Goal: Register for event/course

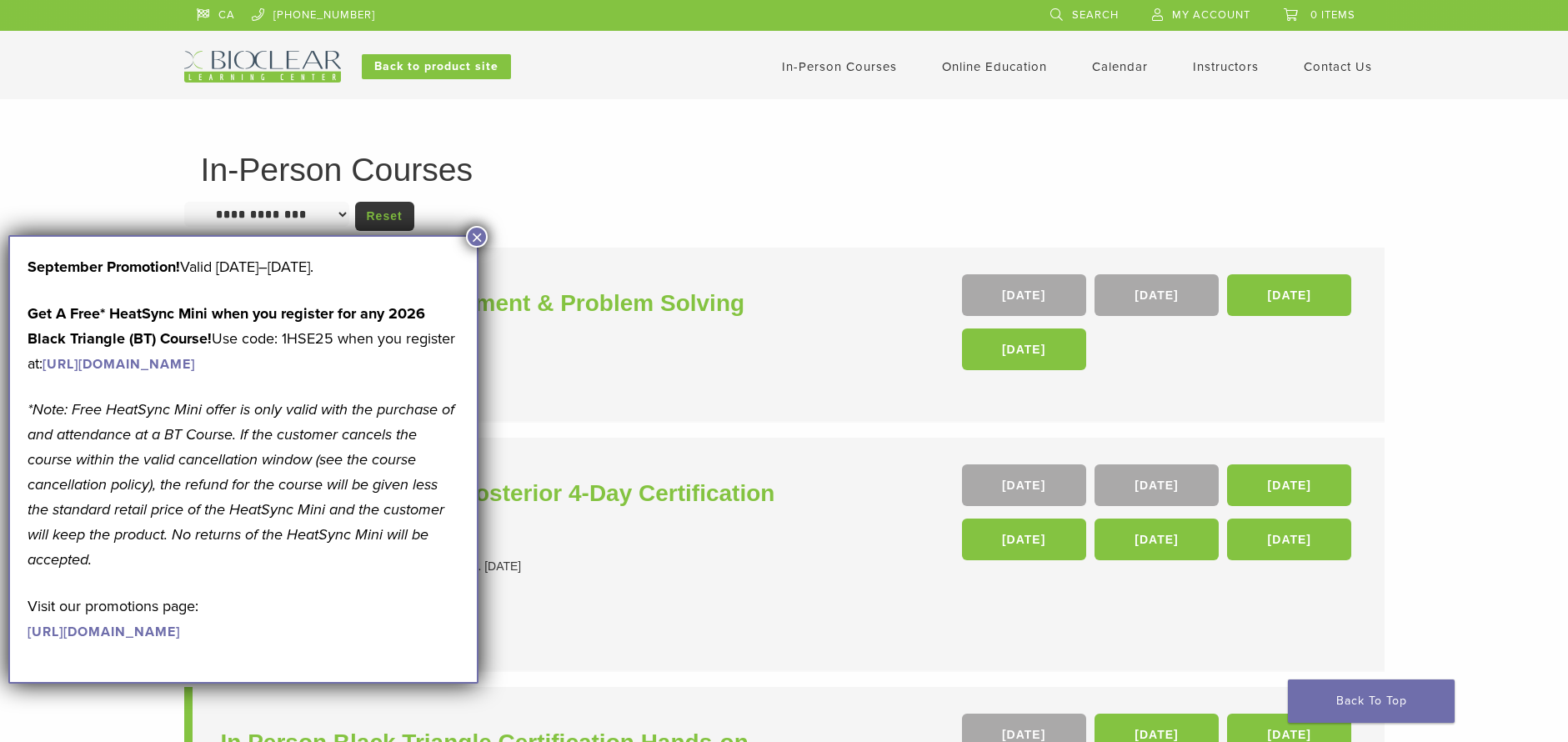
click at [475, 239] on button "×" at bounding box center [477, 237] width 22 height 22
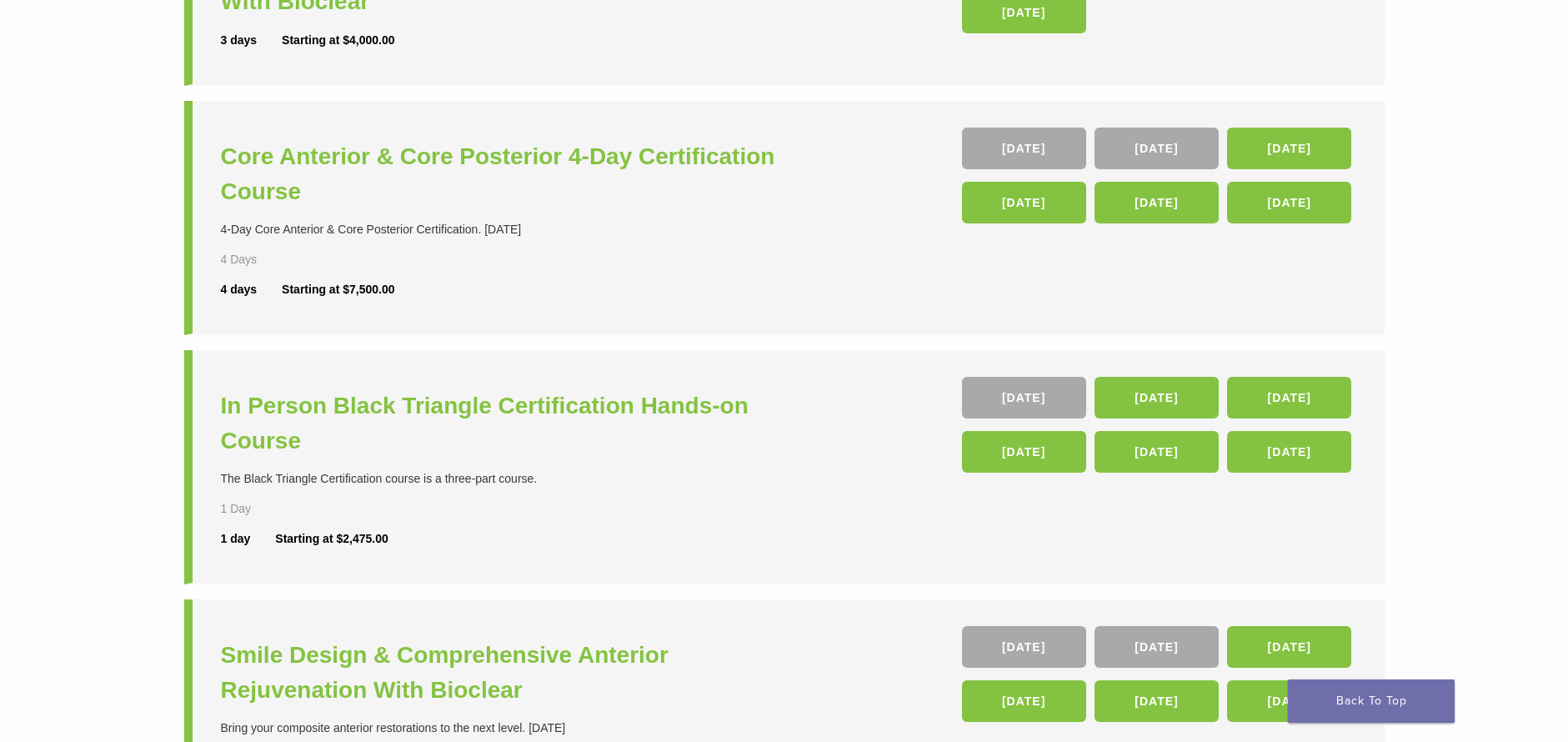
scroll to position [333, 0]
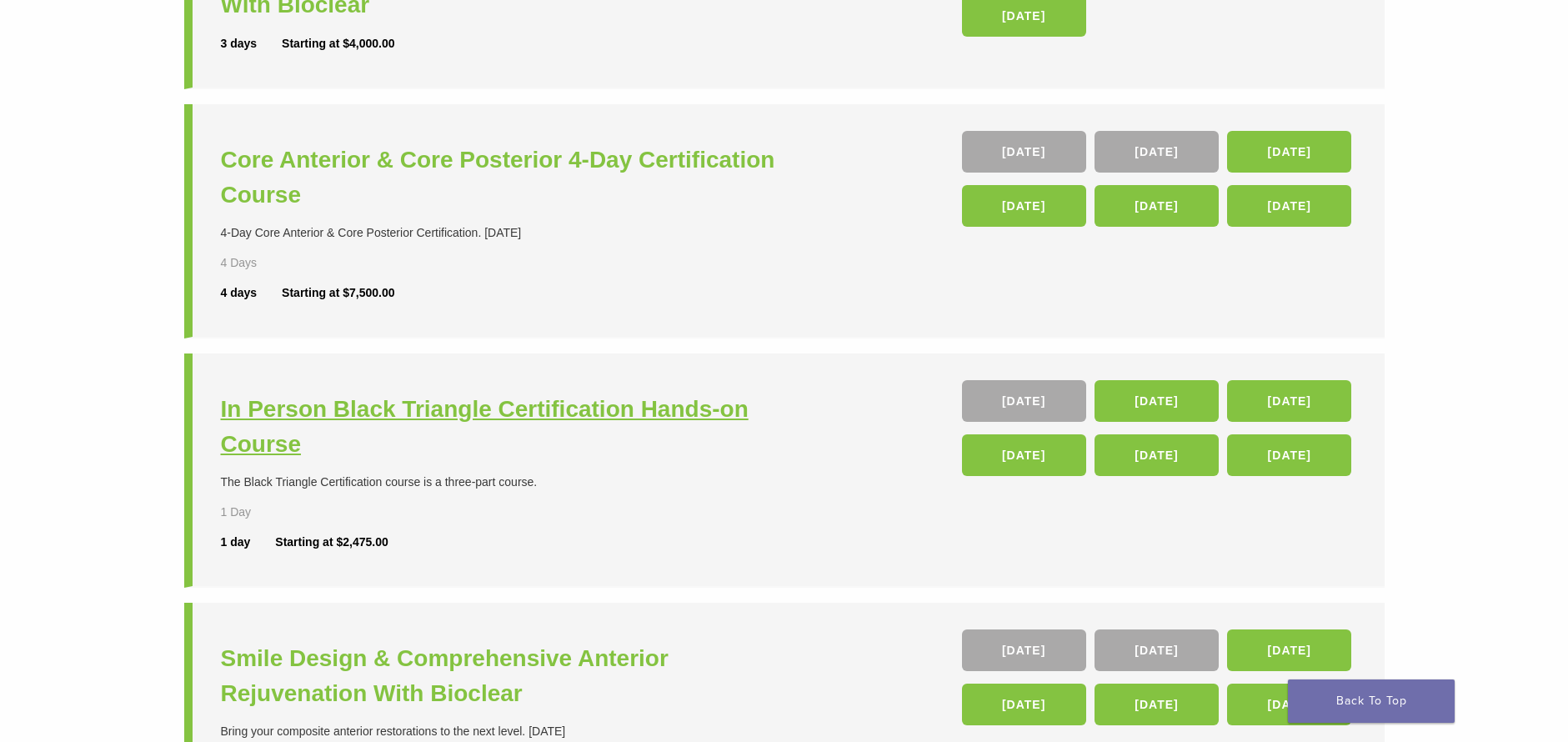
click at [376, 405] on h3 "In Person Black Triangle Certification Hands-on Course" at bounding box center [505, 427] width 568 height 70
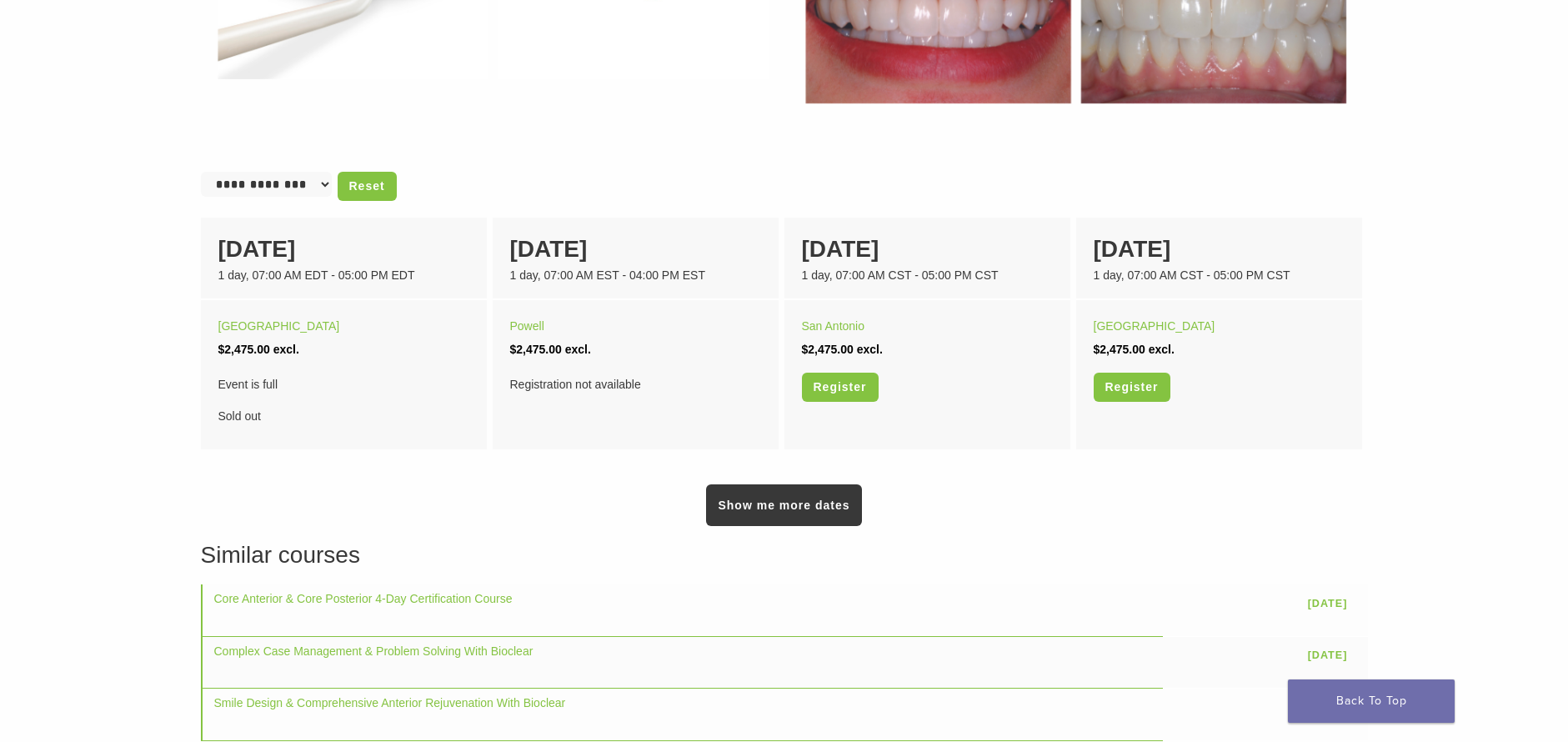
scroll to position [1000, 0]
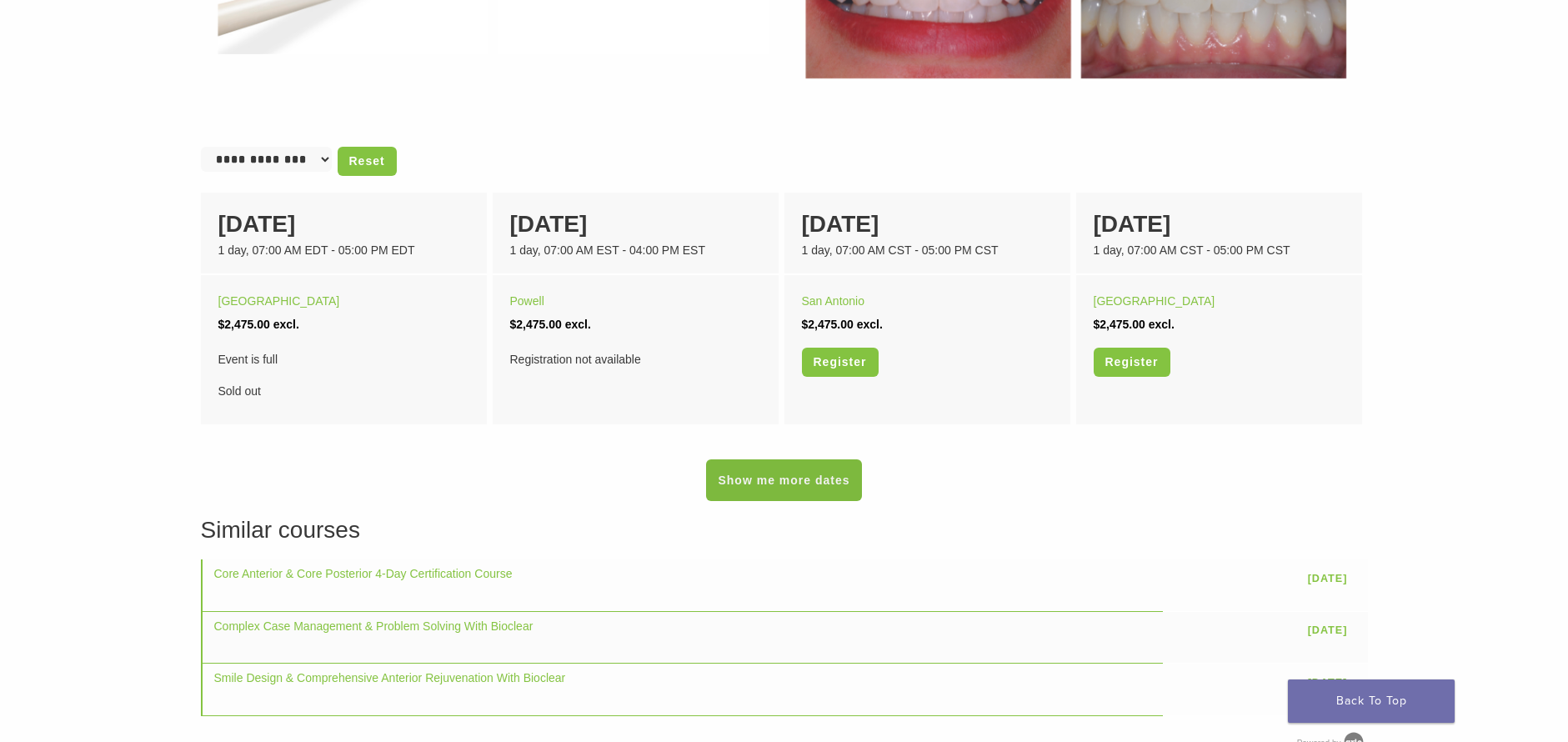
click at [800, 483] on link "Show me more dates" at bounding box center [784, 480] width 155 height 41
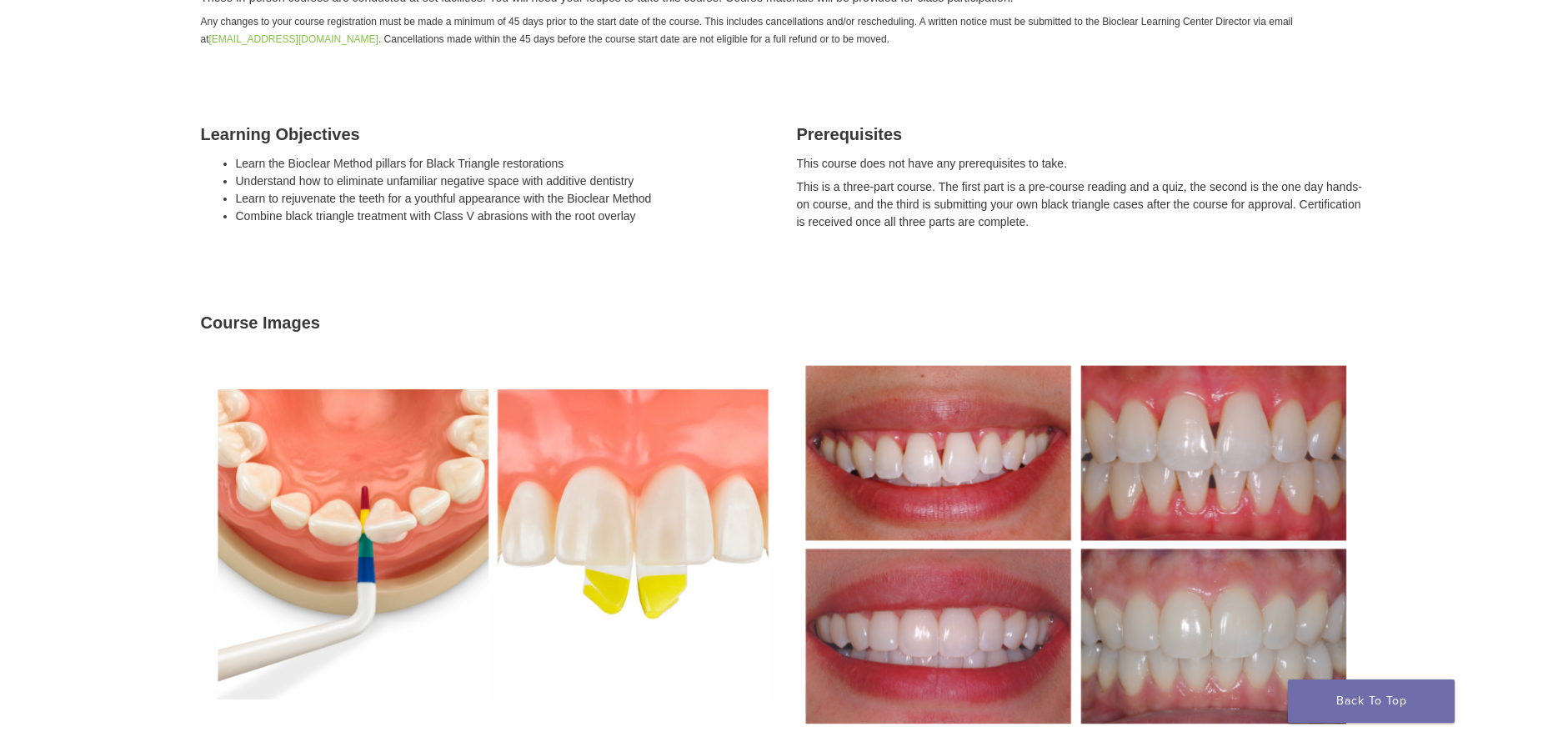
scroll to position [0, 0]
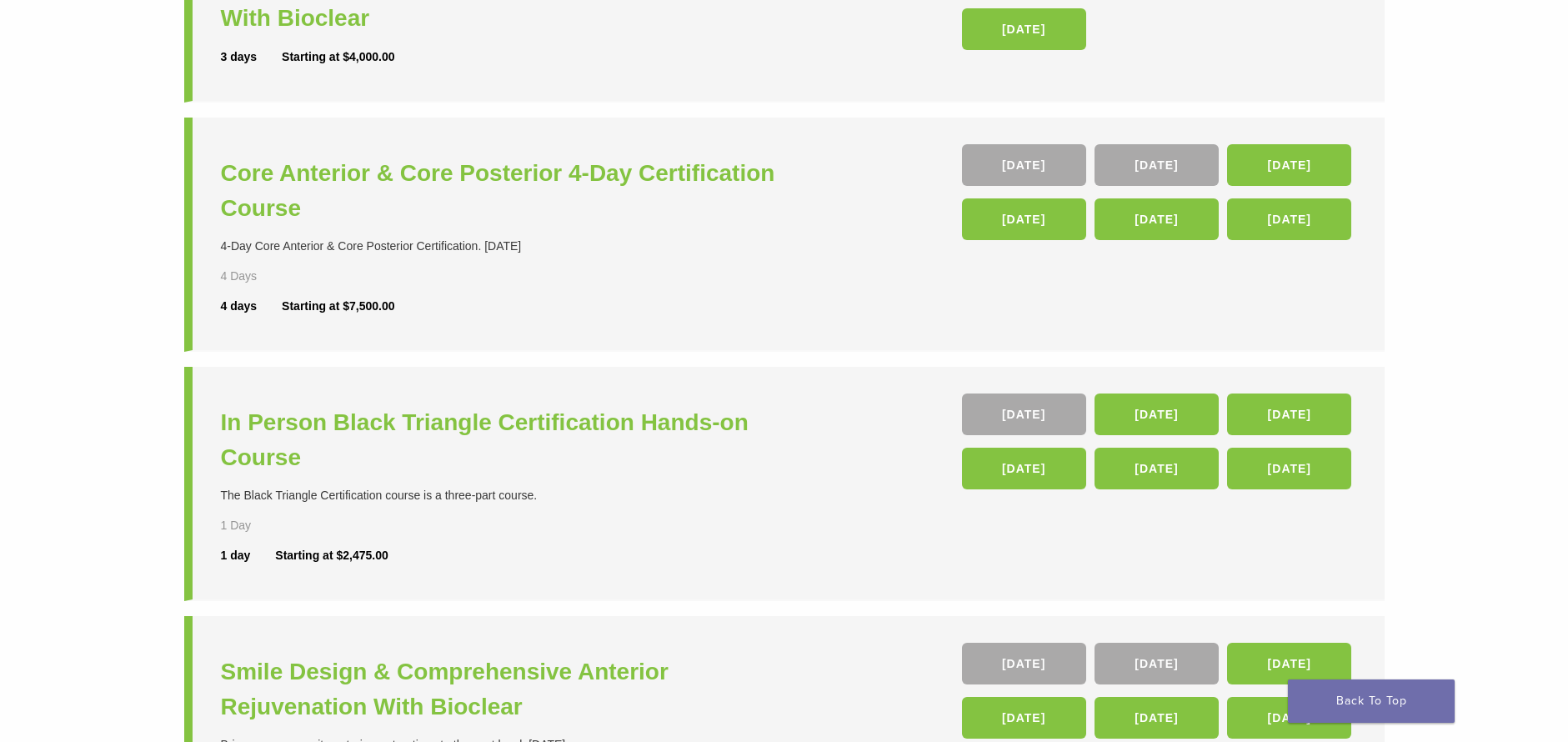
scroll to position [333, 0]
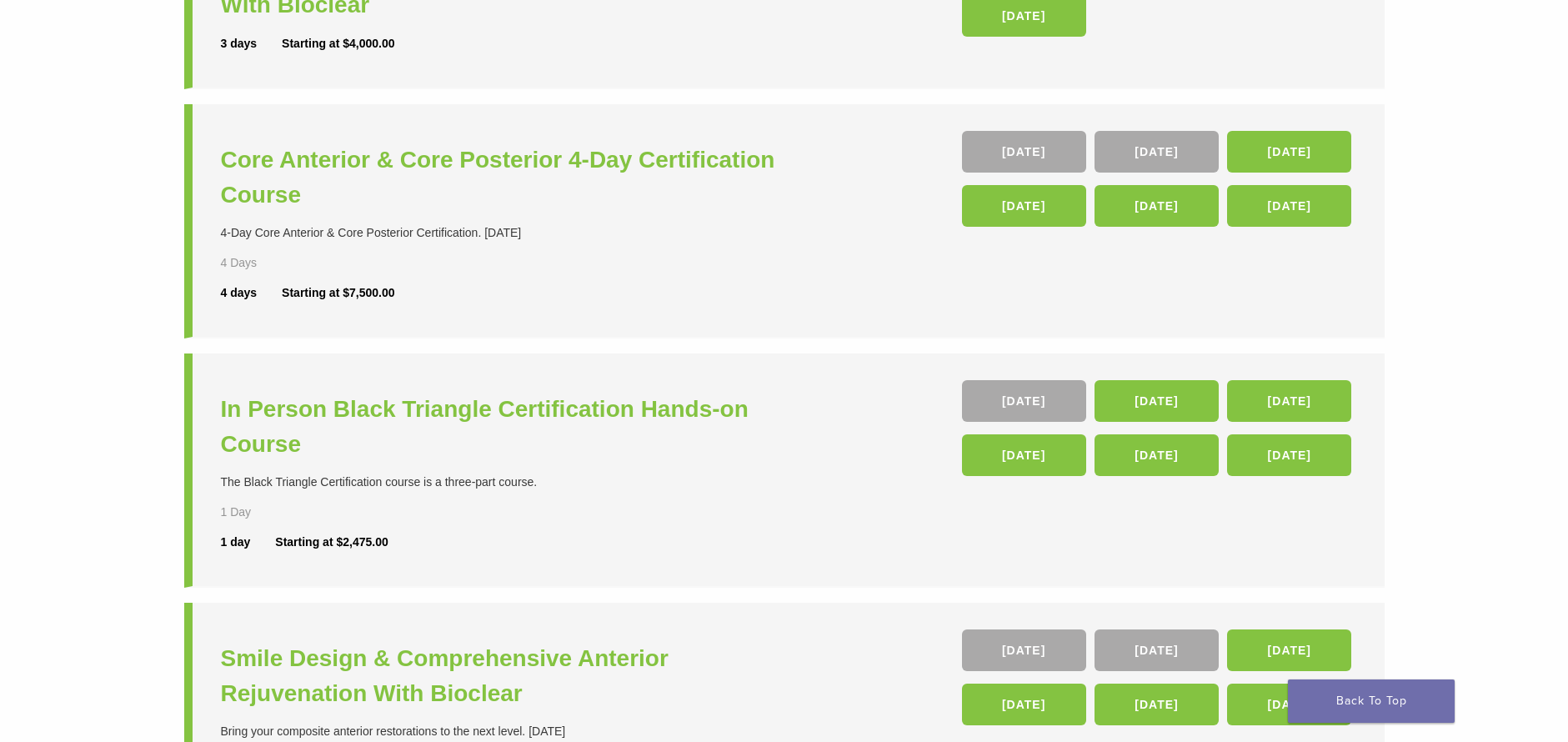
click at [555, 386] on div "In Person Black Triangle Certification Hands-on Course The Black Triangle Certi…" at bounding box center [505, 469] width 568 height 179
click at [557, 406] on h3 "In Person Black Triangle Certification Hands-on Course" at bounding box center [505, 427] width 568 height 70
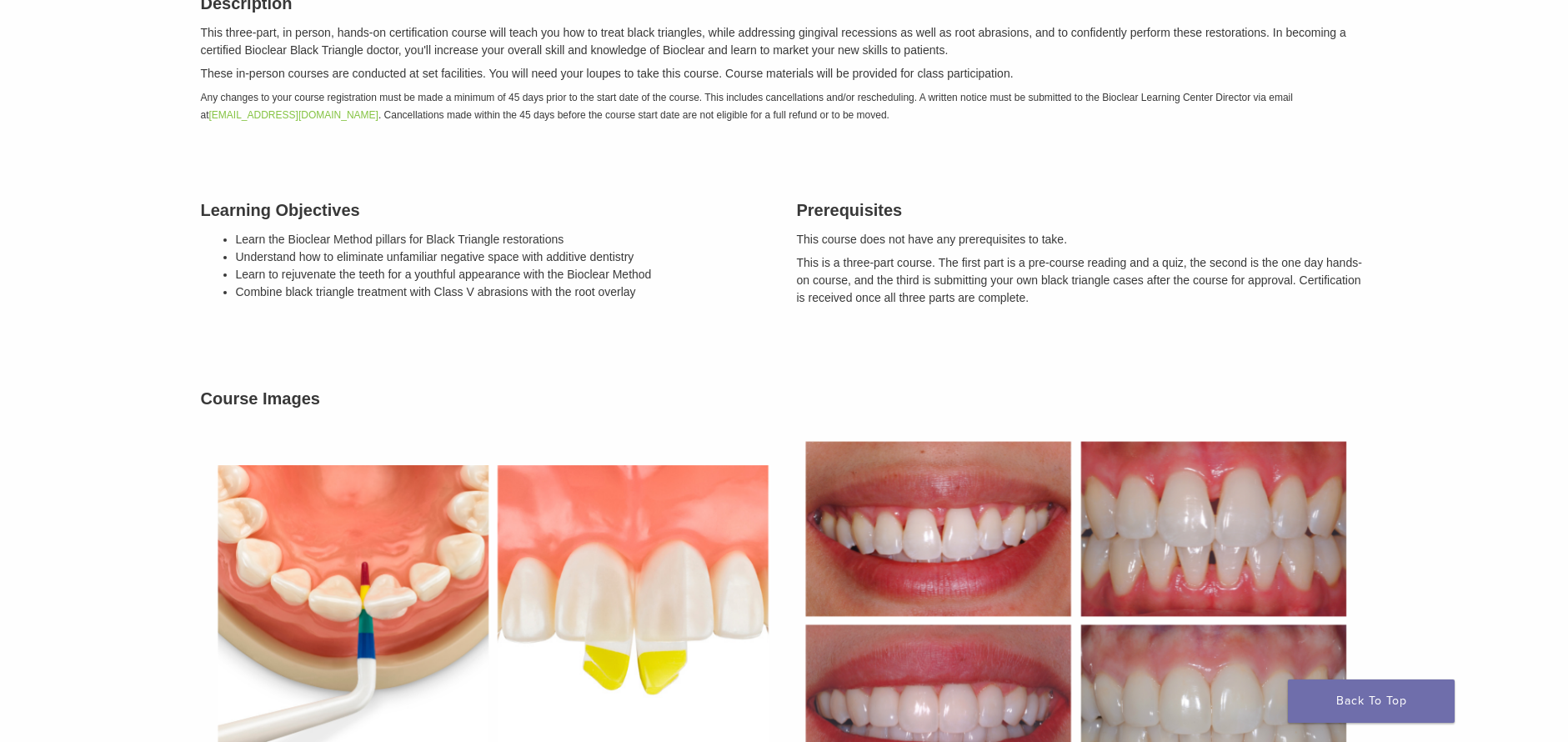
scroll to position [250, 0]
